Goal: Transaction & Acquisition: Book appointment/travel/reservation

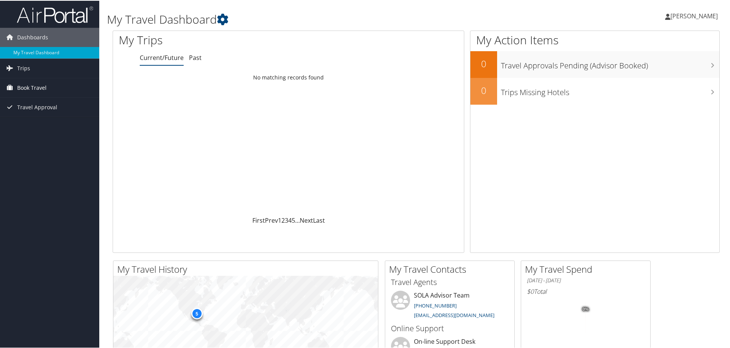
click at [32, 88] on span "Book Travel" at bounding box center [31, 86] width 29 height 19
click at [32, 111] on link "Book/Manage Online Trips" at bounding box center [49, 113] width 99 height 11
